Goal: Navigation & Orientation: Find specific page/section

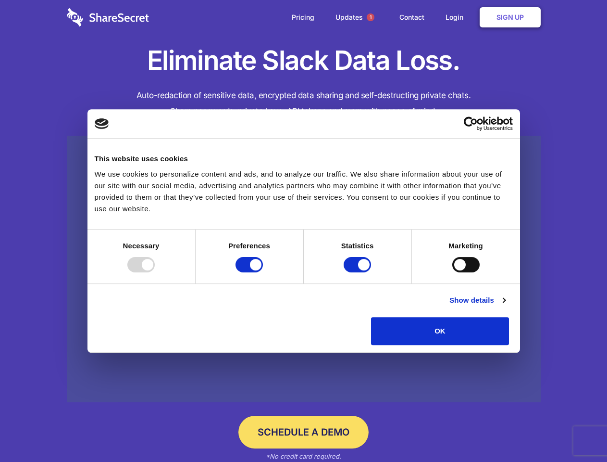
click at [155, 272] on div at bounding box center [140, 264] width 27 height 15
click at [263, 272] on input "Preferences" at bounding box center [249, 264] width 27 height 15
checkbox input "false"
click at [359, 272] on input "Statistics" at bounding box center [357, 264] width 27 height 15
checkbox input "false"
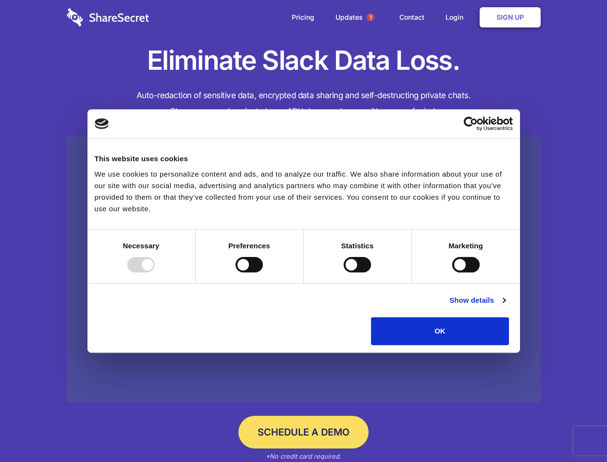
click at [453, 272] on input "Marketing" at bounding box center [466, 264] width 27 height 15
checkbox input "true"
click at [506, 306] on link "Show details" at bounding box center [478, 300] width 56 height 12
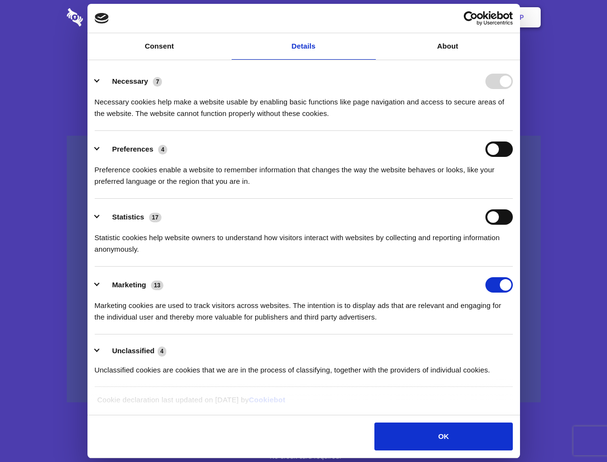
click at [513, 119] on div "Necessary 7 Necessary cookies help make a website usable by enabling basic func…" at bounding box center [304, 97] width 418 height 46
click at [370, 17] on span "1" at bounding box center [371, 17] width 8 height 8
